Goal: Task Accomplishment & Management: Use online tool/utility

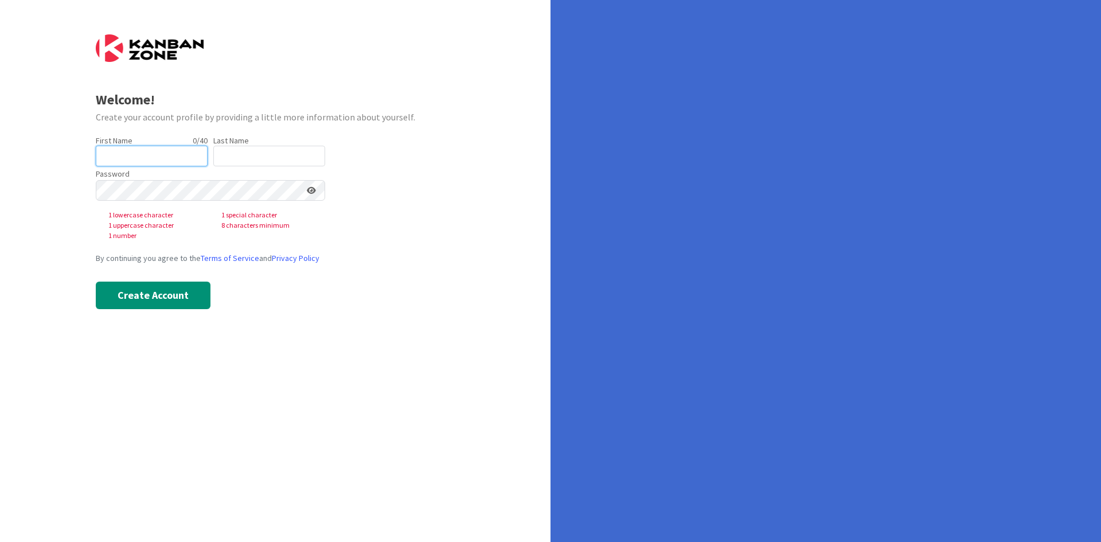
click at [127, 154] on input "text" at bounding box center [152, 156] width 112 height 21
type input "[PERSON_NAME]"
click at [228, 149] on input "text" at bounding box center [269, 156] width 112 height 21
type input "[PERSON_NAME]"
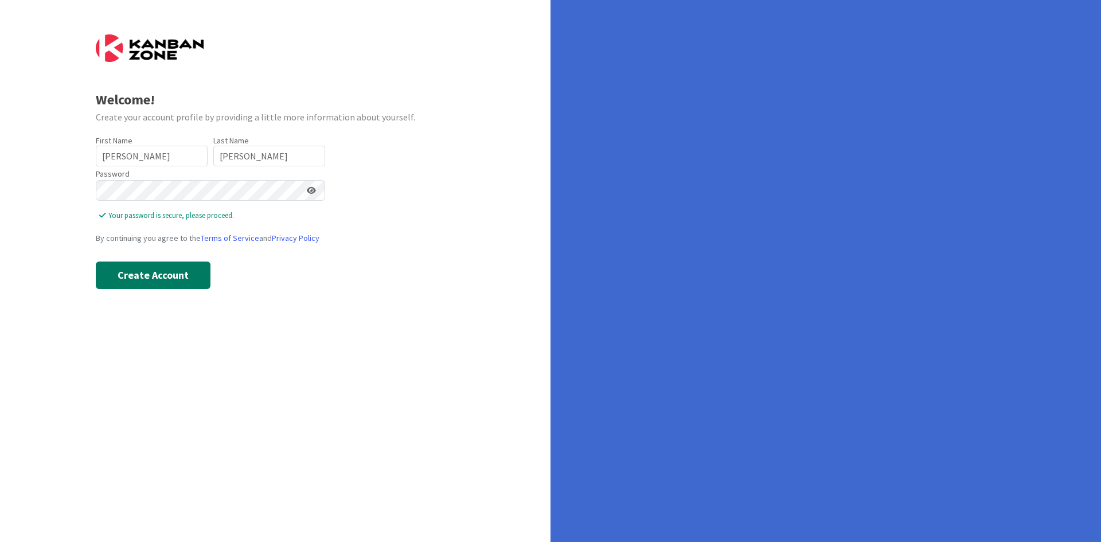
click at [184, 284] on button "Create Account" at bounding box center [153, 275] width 115 height 28
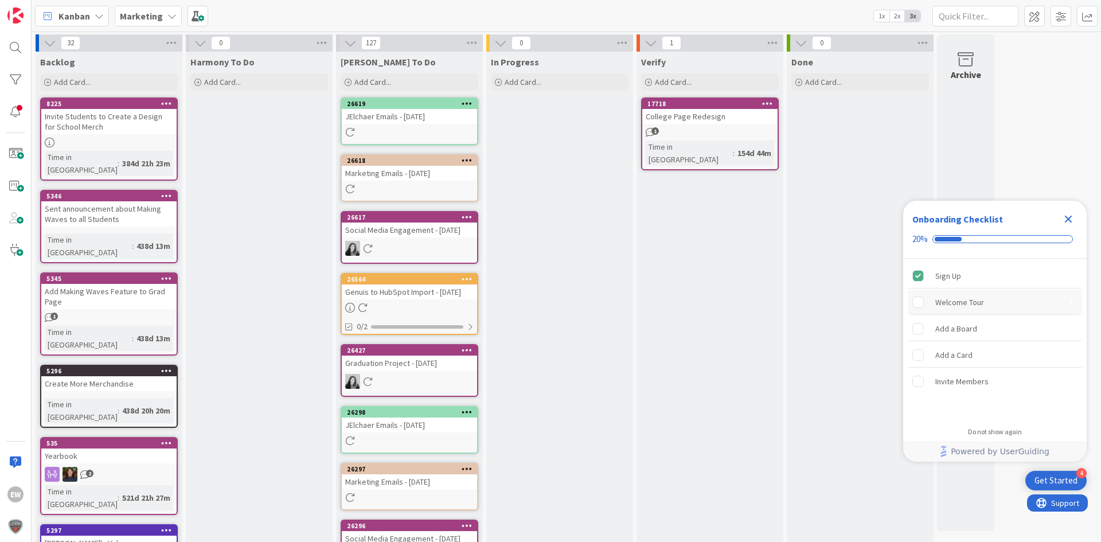
click at [946, 309] on div "Welcome Tour" at bounding box center [994, 301] width 174 height 25
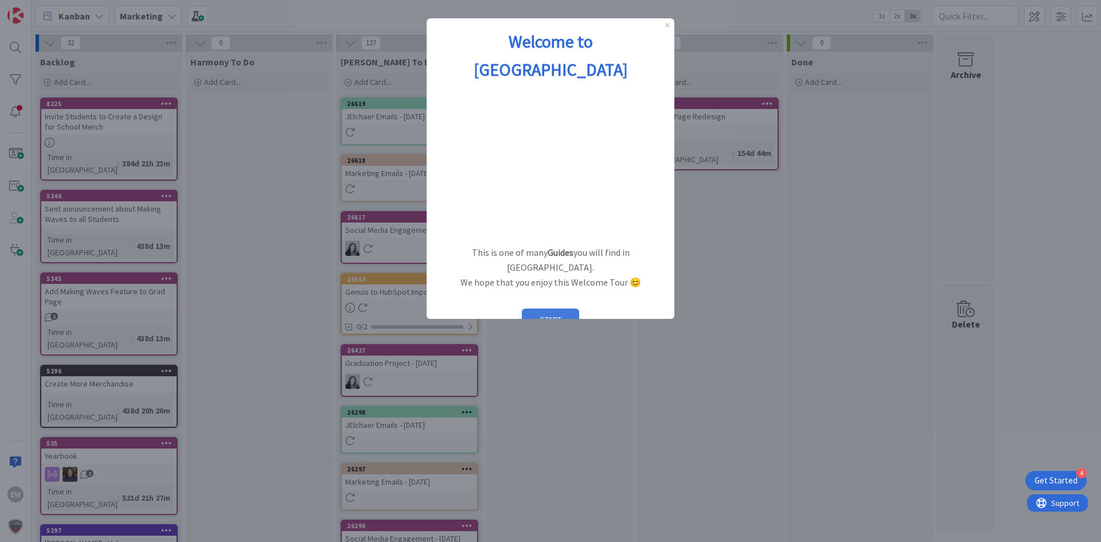
click at [554, 308] on button "START" at bounding box center [550, 319] width 57 height 22
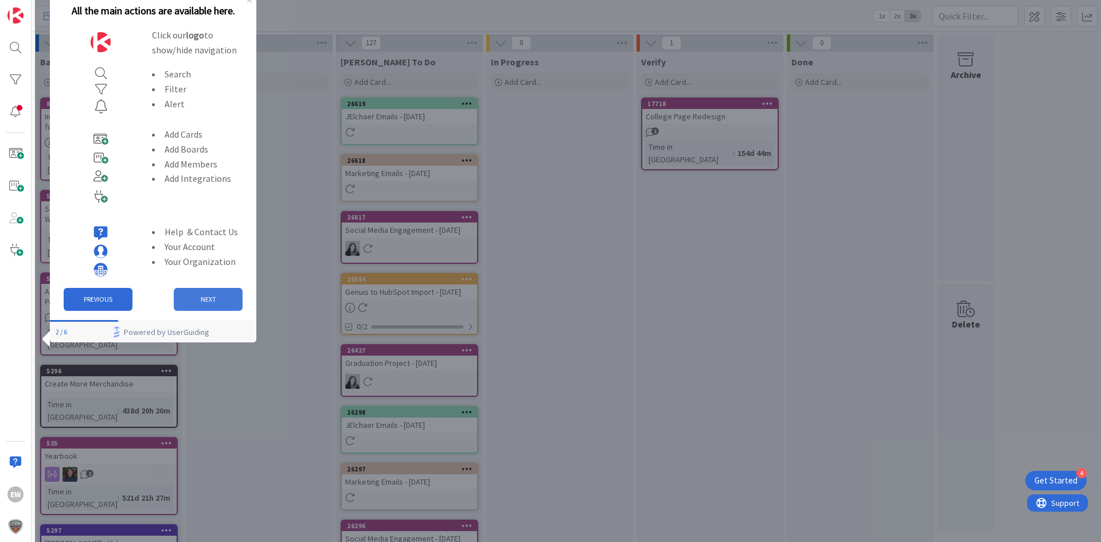
click at [216, 306] on button "NEXT" at bounding box center [208, 299] width 69 height 23
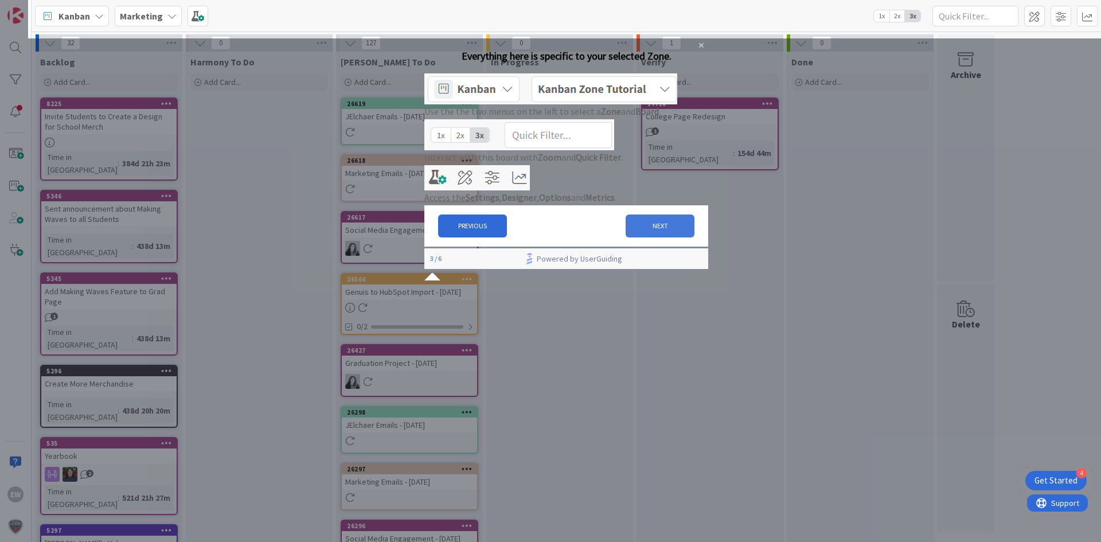
click at [642, 237] on button "NEXT" at bounding box center [659, 225] width 69 height 23
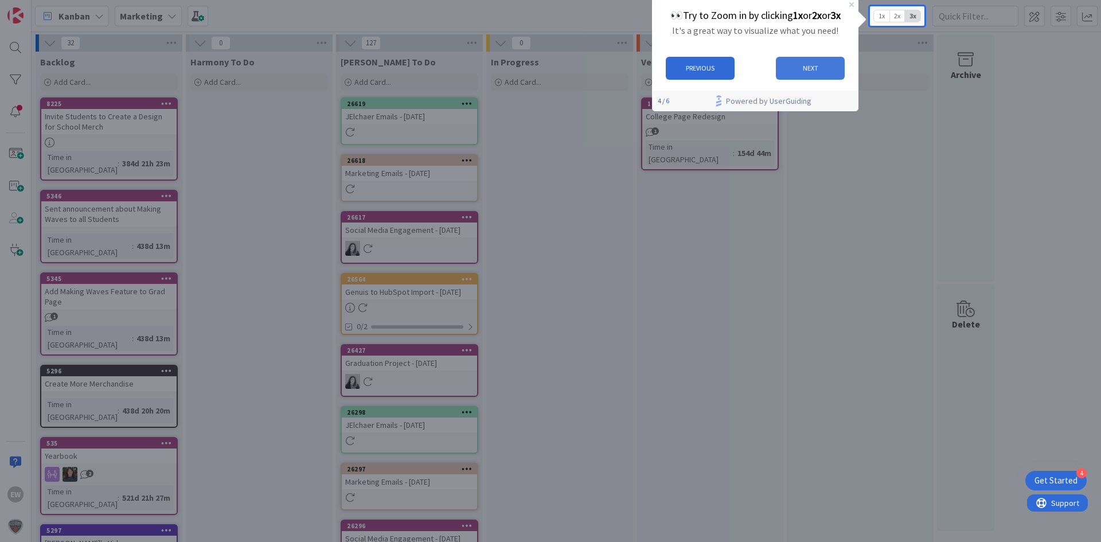
drag, startPoint x: 804, startPoint y: 61, endPoint x: 1444, endPoint y: 48, distance: 639.9
click at [804, 61] on button "NEXT" at bounding box center [810, 68] width 69 height 23
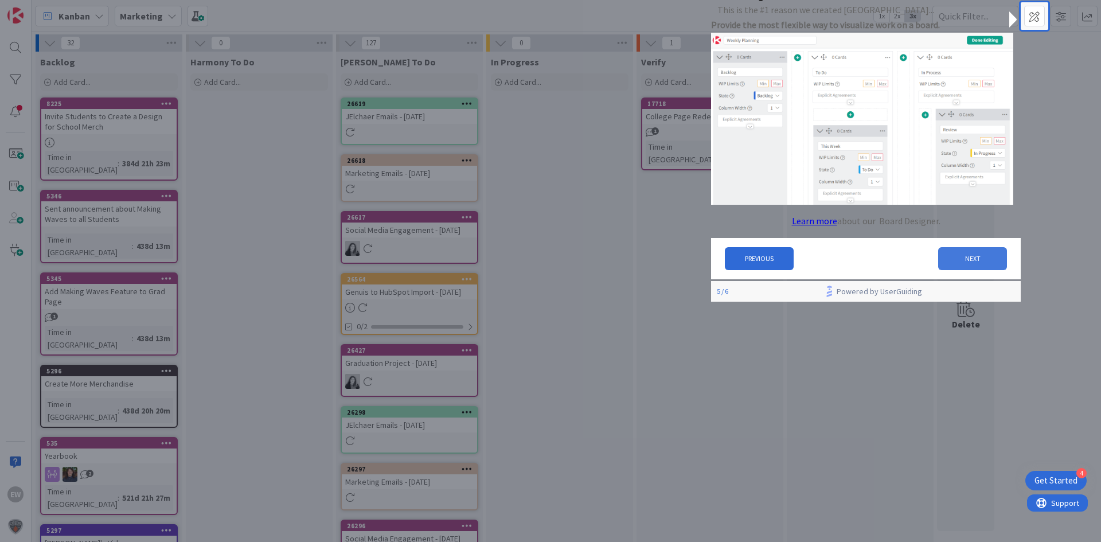
click at [966, 267] on button "NEXT" at bounding box center [972, 258] width 69 height 23
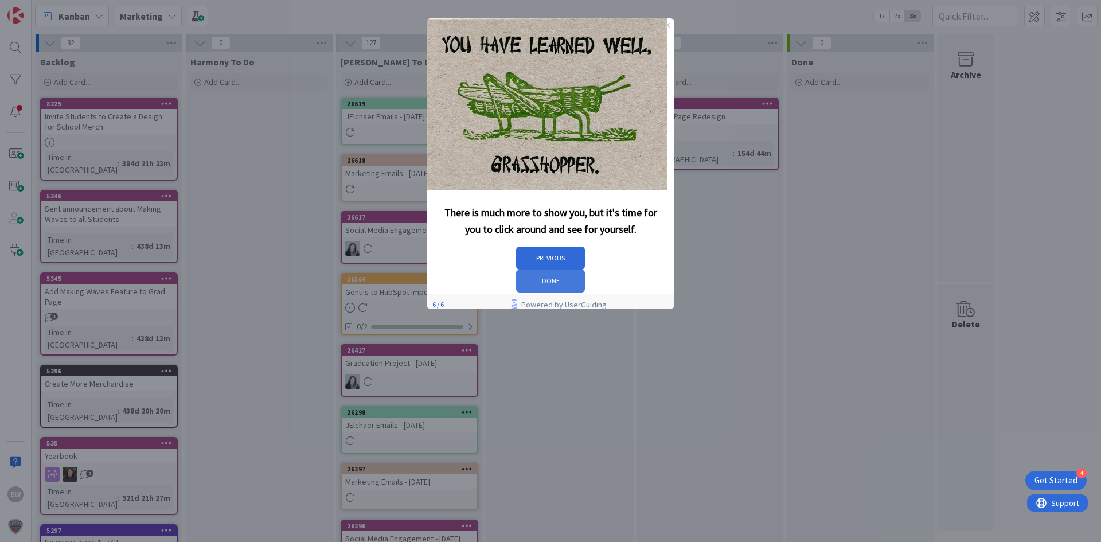
click at [585, 269] on button "DONE" at bounding box center [550, 280] width 69 height 23
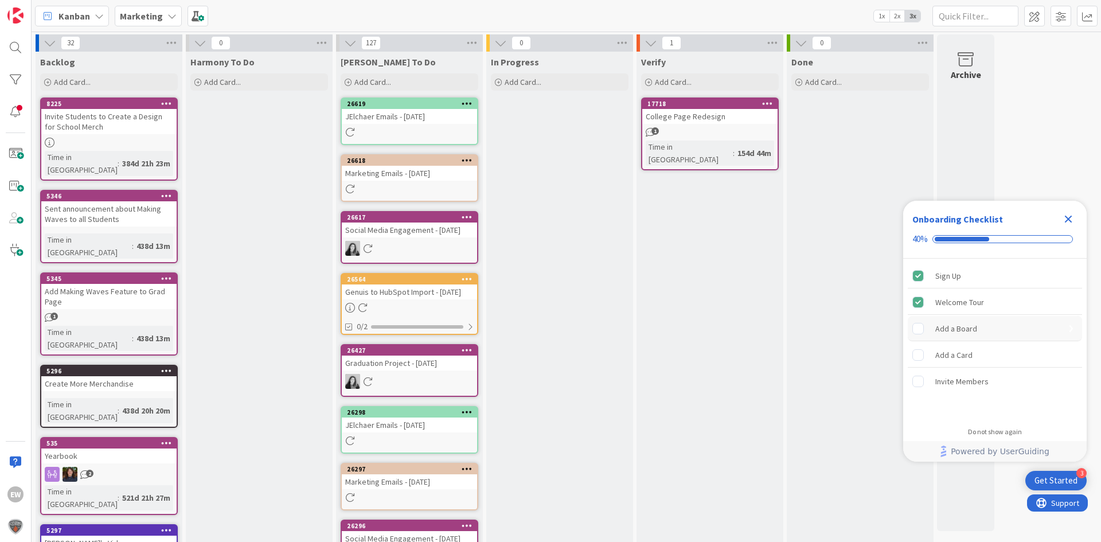
click at [936, 327] on div "Add a Board" at bounding box center [956, 329] width 42 height 14
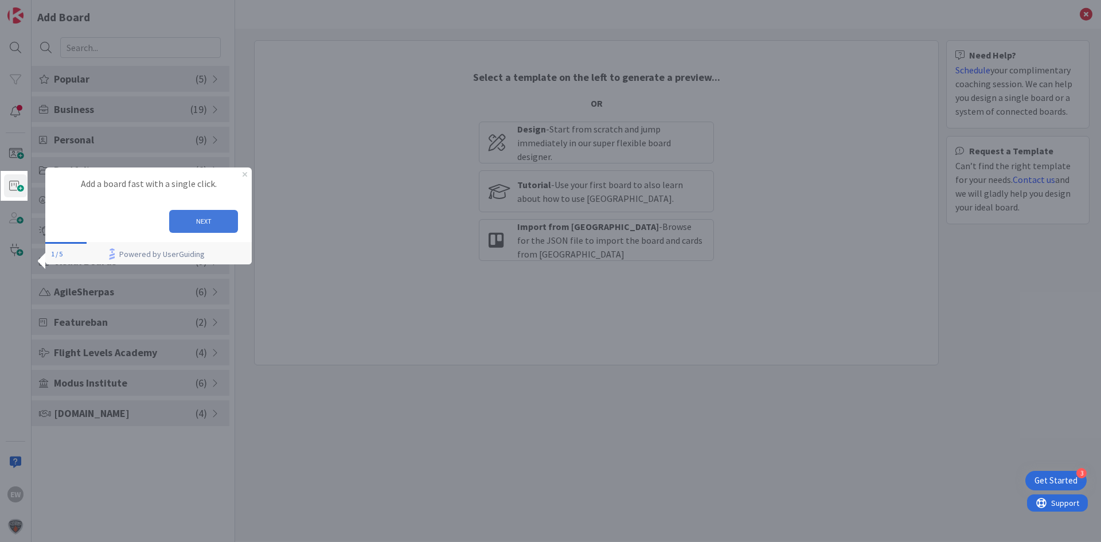
click at [226, 215] on button "NEXT" at bounding box center [203, 221] width 69 height 23
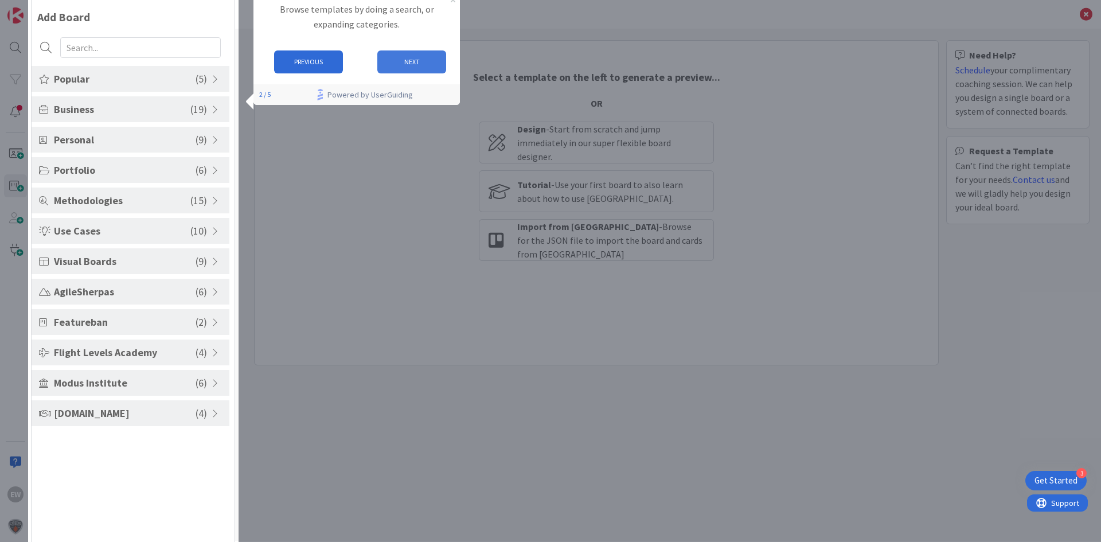
click at [420, 61] on button "NEXT" at bounding box center [411, 61] width 69 height 23
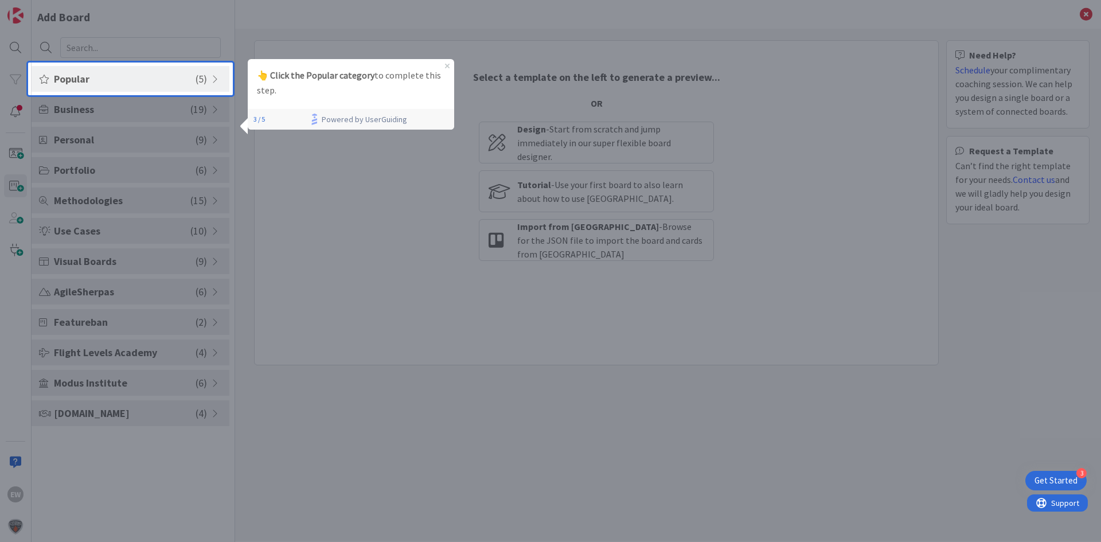
click at [123, 77] on span "Popular" at bounding box center [125, 78] width 142 height 15
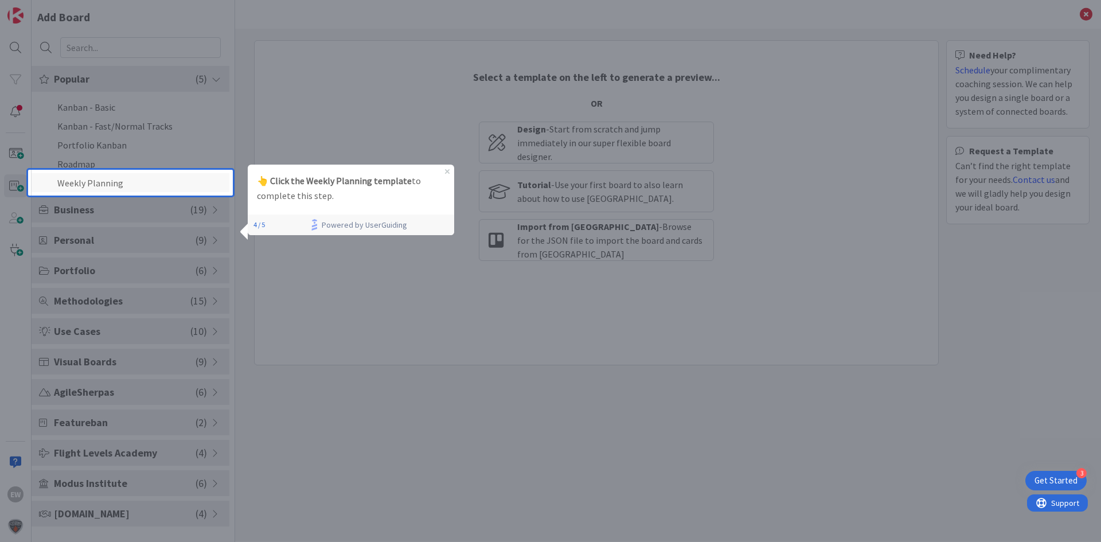
click at [119, 179] on li "Weekly Planning" at bounding box center [131, 182] width 198 height 19
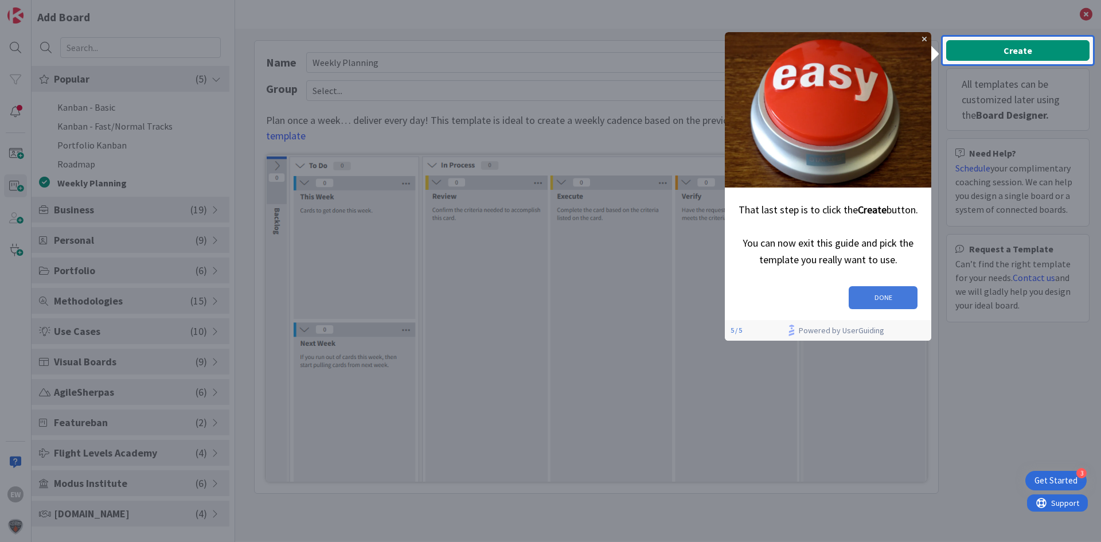
click at [886, 287] on button "DONE" at bounding box center [882, 297] width 69 height 23
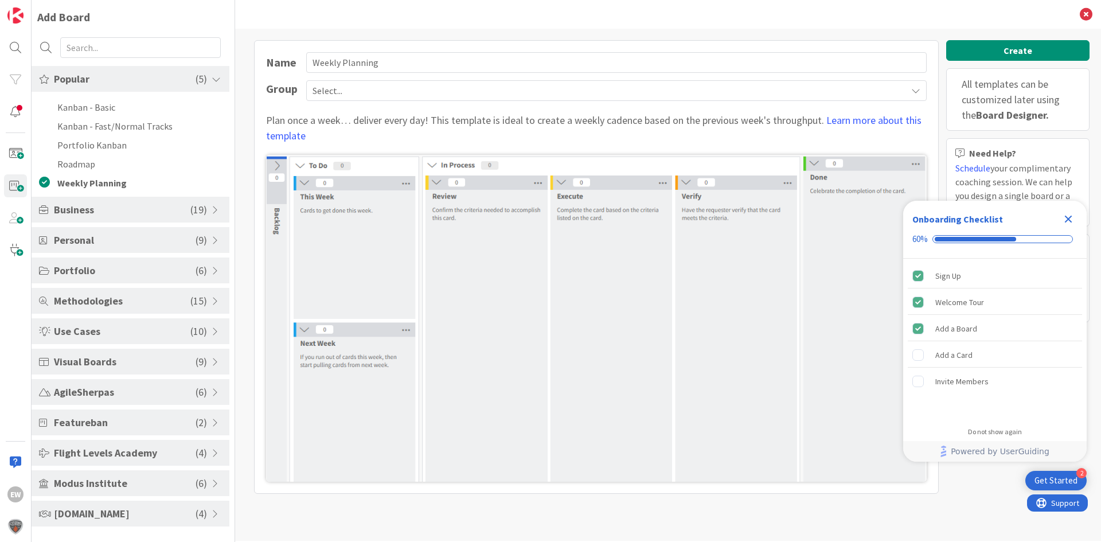
click at [1075, 220] on div "Close Checklist" at bounding box center [1068, 219] width 18 height 18
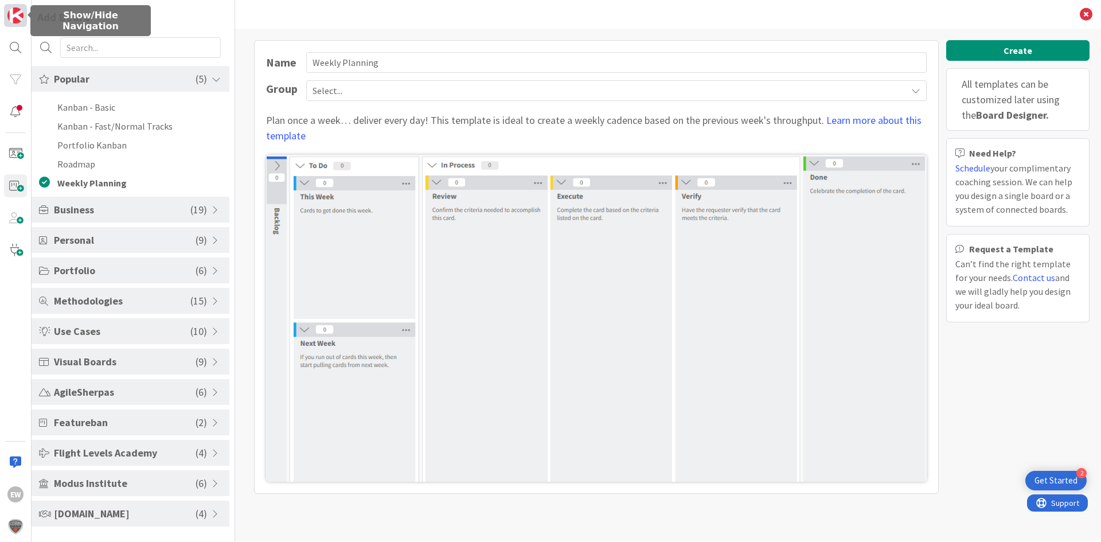
click at [13, 15] on img at bounding box center [15, 15] width 16 height 16
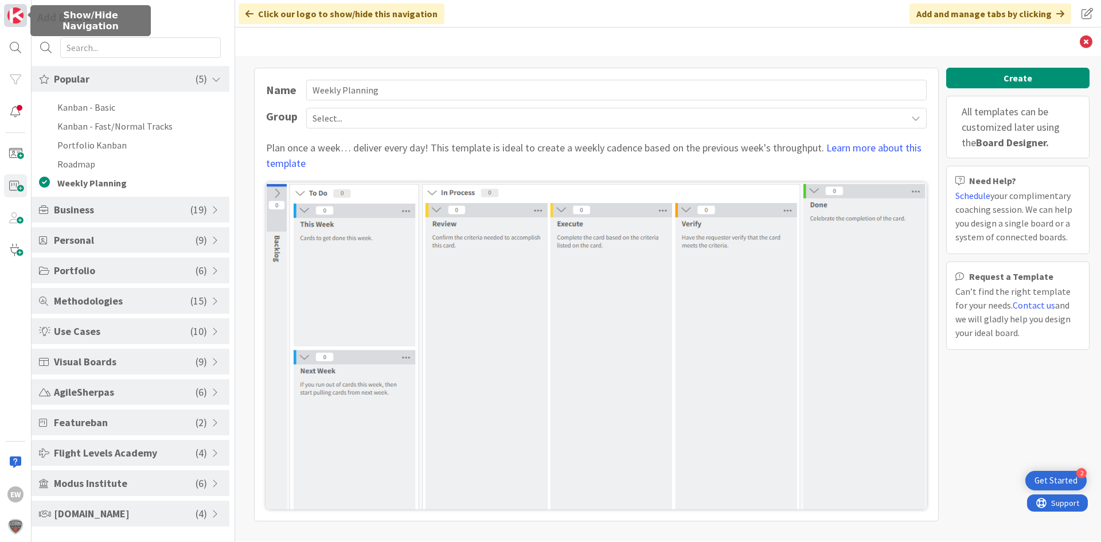
click at [12, 22] on img at bounding box center [15, 15] width 16 height 16
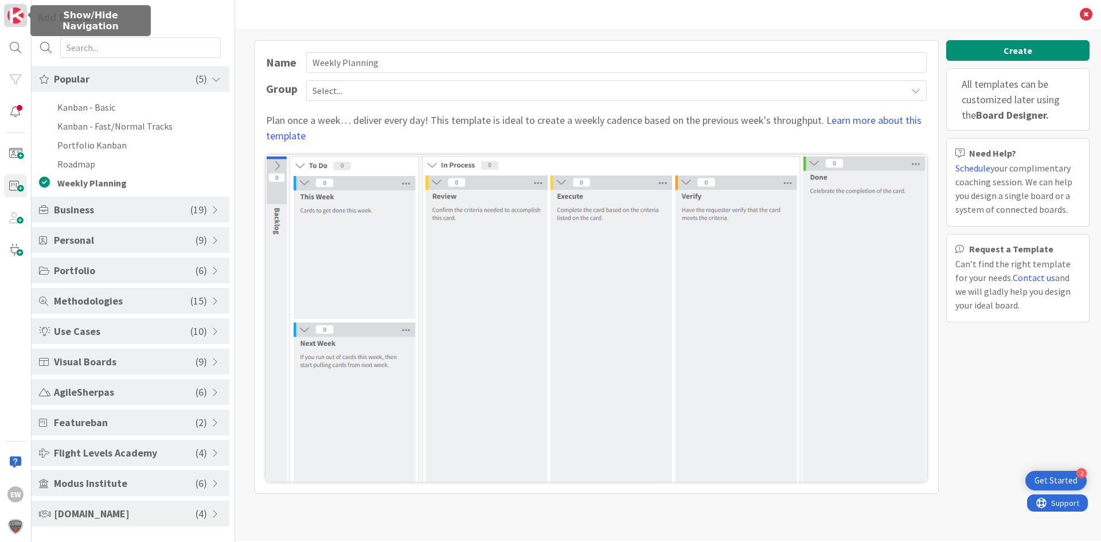
click at [12, 22] on img at bounding box center [15, 15] width 16 height 16
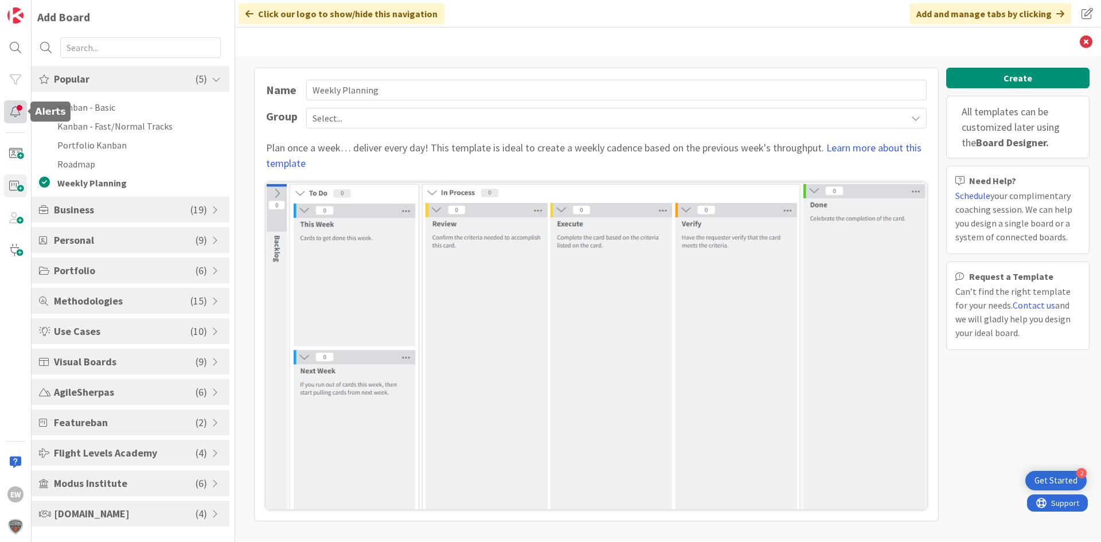
click at [25, 112] on div at bounding box center [15, 111] width 23 height 23
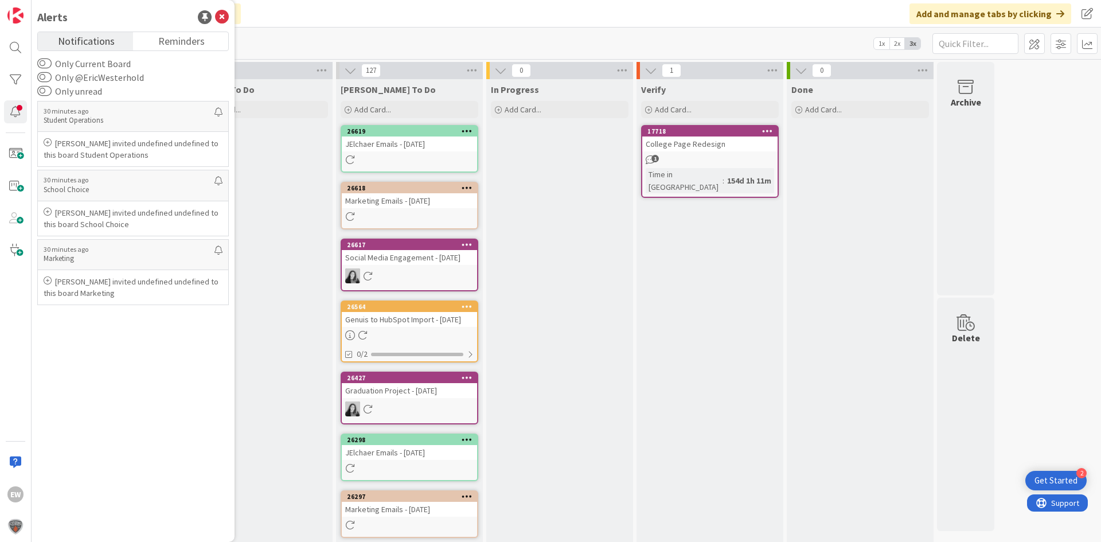
drag, startPoint x: 309, startPoint y: 250, endPoint x: 234, endPoint y: 256, distance: 74.7
click at [226, 13] on icon at bounding box center [222, 17] width 14 height 14
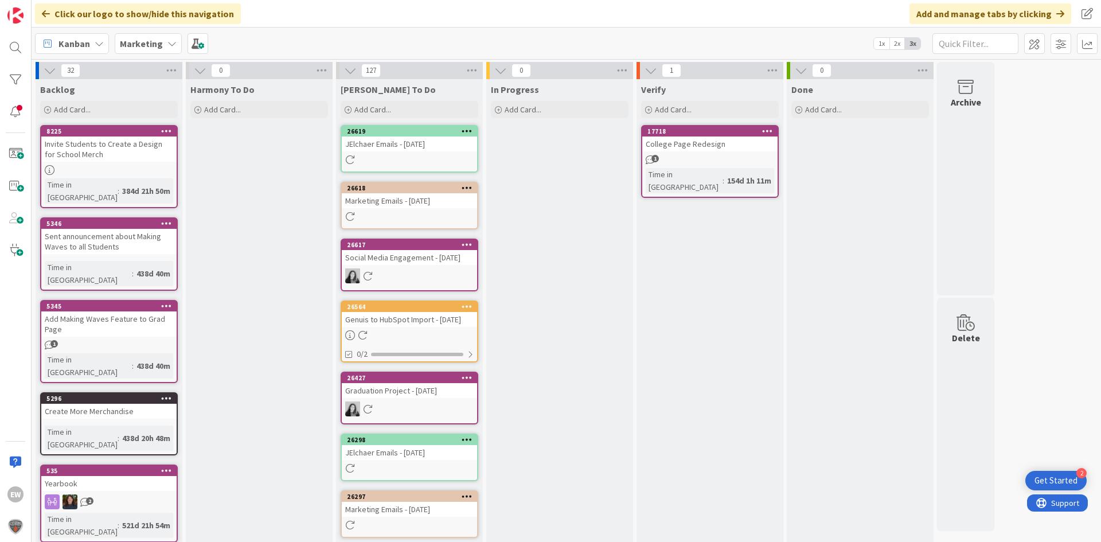
click at [876, 45] on span "1x" at bounding box center [881, 43] width 15 height 11
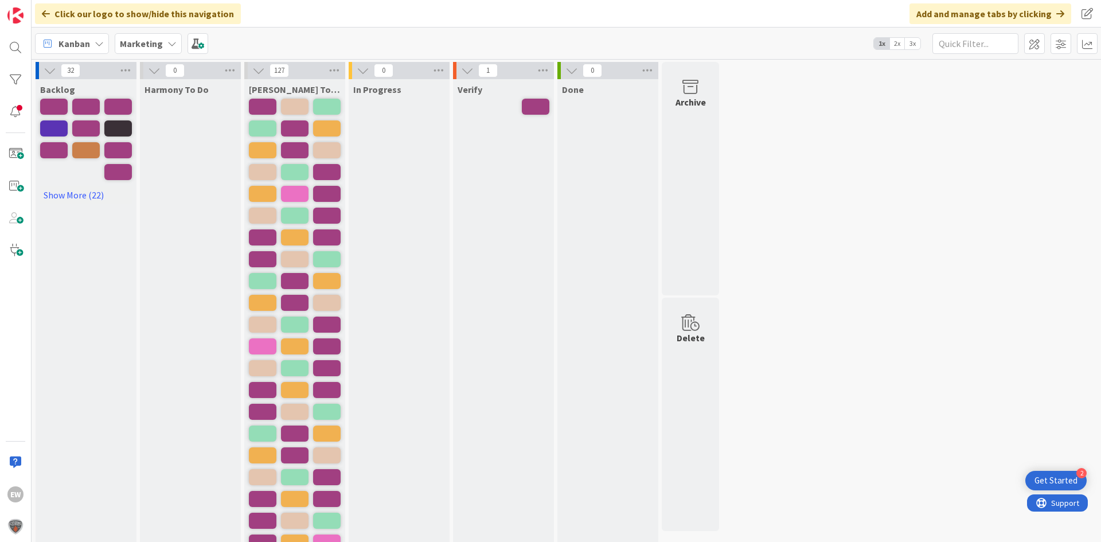
click at [895, 46] on span "2x" at bounding box center [896, 43] width 15 height 11
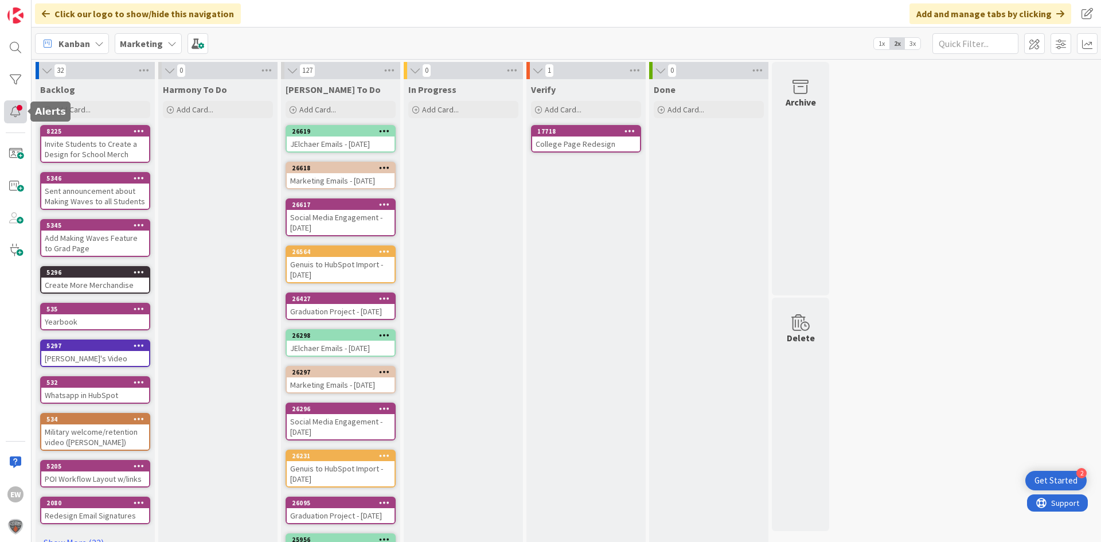
click at [22, 112] on div at bounding box center [15, 111] width 23 height 23
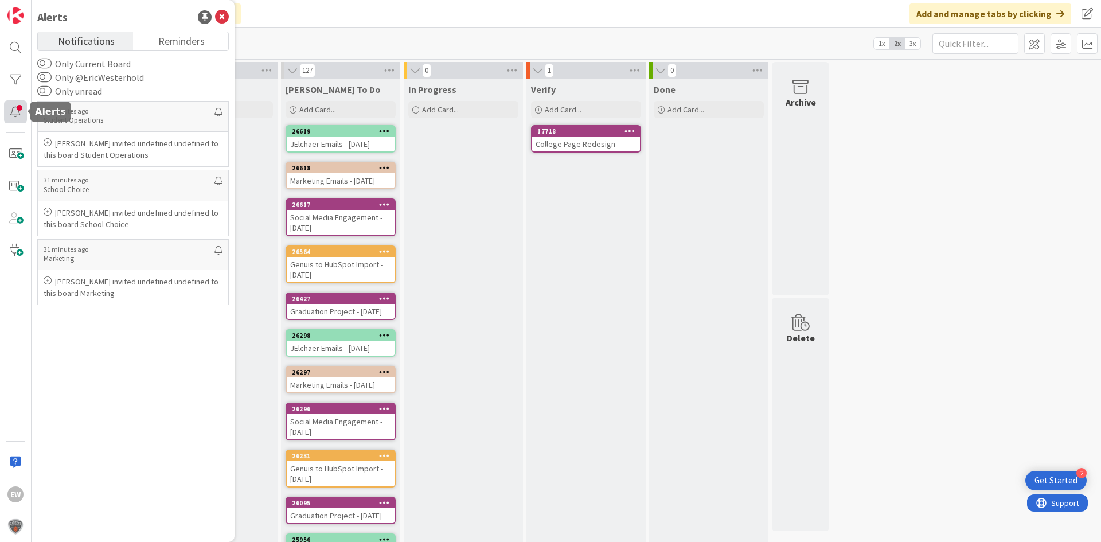
click at [18, 111] on div at bounding box center [15, 111] width 23 height 23
click at [222, 10] on icon at bounding box center [222, 17] width 14 height 14
